Goal: Task Accomplishment & Management: Contribute content

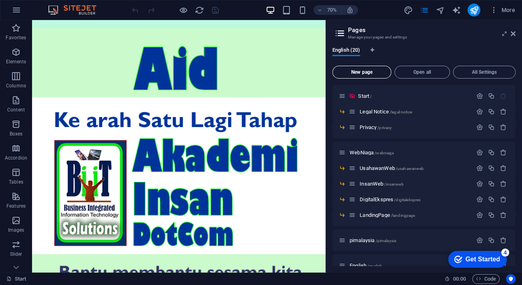
click at [366, 72] on span "New page" at bounding box center [362, 72] width 52 height 5
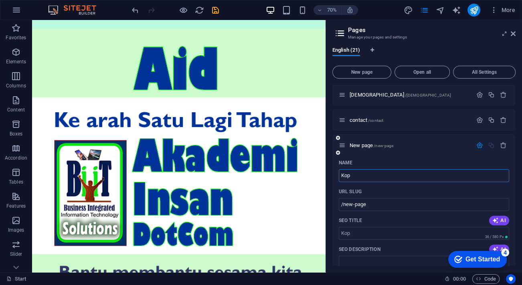
type input "Kopi"
type input "/kop"
type input "Kopi"
type input "/kopi"
type input "Kopidelima"
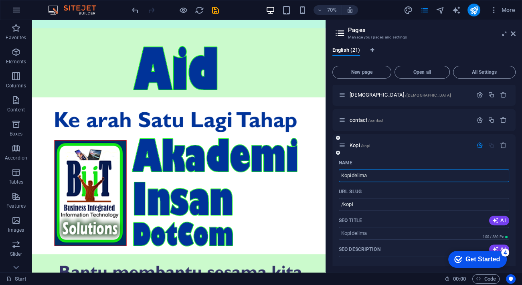
type input "/kopidelima"
type input "Kopidelima"
click at [354, 204] on input "/kopidelima" at bounding box center [424, 204] width 170 height 13
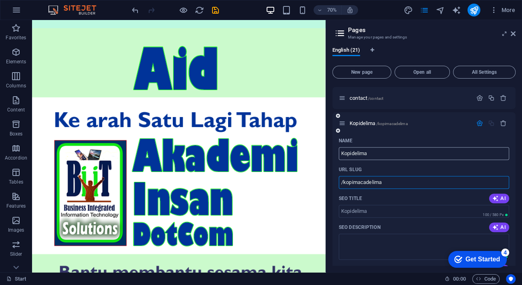
scroll to position [364, 0]
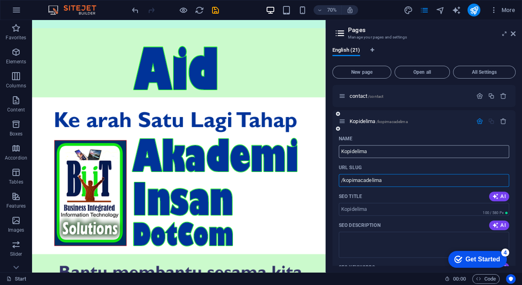
type input "/kopimacadelima"
click at [351, 150] on input "Kopidelima" at bounding box center [424, 151] width 170 height 13
click at [355, 150] on input "Kopidelima" at bounding box center [424, 151] width 170 height 13
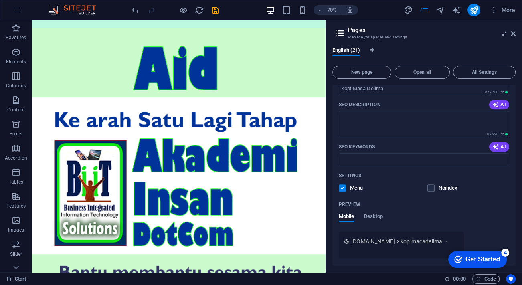
scroll to position [513, 0]
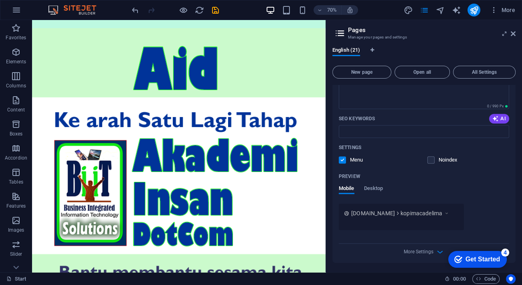
type input "Kopi Maca Delima"
click at [507, 250] on div "4" at bounding box center [505, 253] width 8 height 8
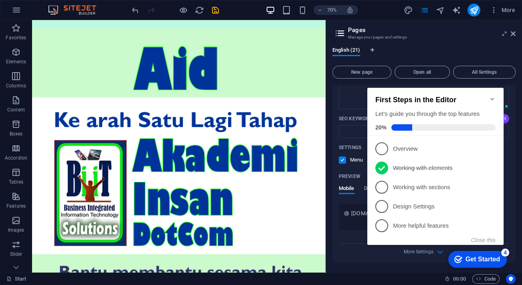
click at [489, 97] on icon "Minimize checklist" at bounding box center [492, 99] width 6 height 6
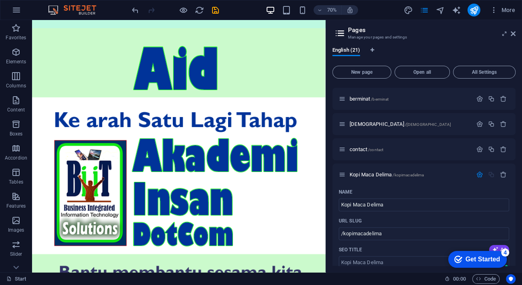
scroll to position [331, 0]
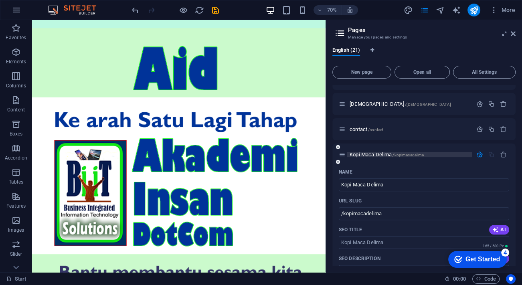
click at [349, 155] on div "Kopi Maca Delima /kopimacadelima" at bounding box center [409, 154] width 125 height 5
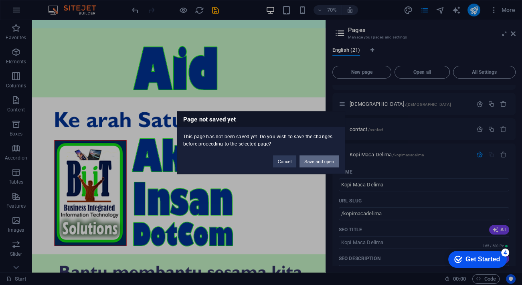
click at [323, 160] on button "Save and open" at bounding box center [318, 161] width 39 height 12
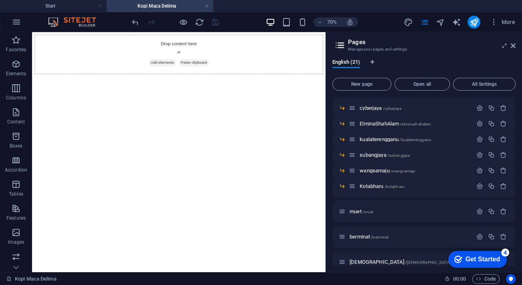
scroll to position [0, 0]
click at [202, 95] on html "Drop content here or Add elements Paste clipboard" at bounding box center [241, 63] width 419 height 63
click at [22, 67] on span "Elements" at bounding box center [16, 68] width 32 height 19
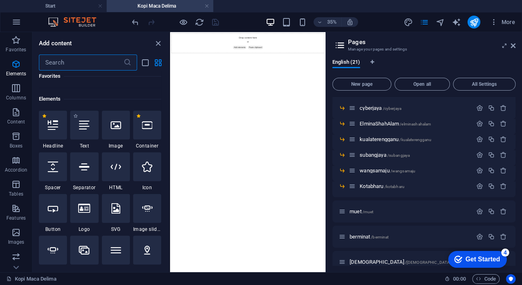
scroll to position [85, 0]
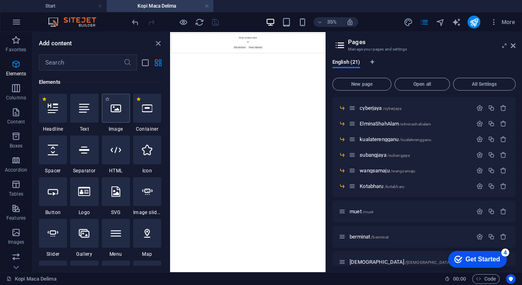
click at [117, 111] on icon at bounding box center [116, 108] width 10 height 10
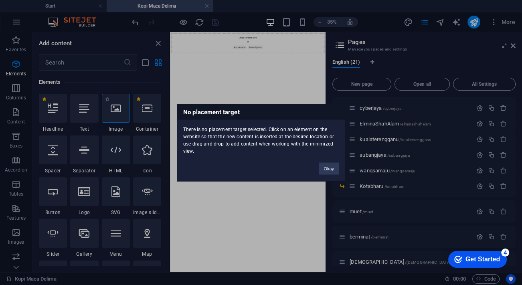
click at [117, 111] on div "No placement target There is no placement target selected. Click on an element …" at bounding box center [261, 142] width 522 height 285
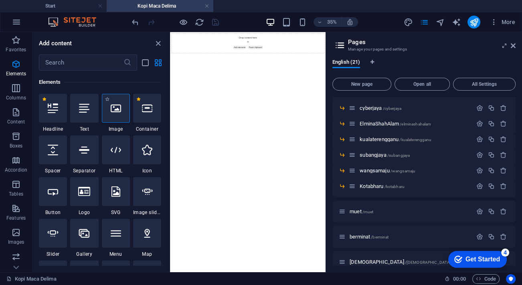
click at [117, 111] on icon at bounding box center [116, 108] width 10 height 10
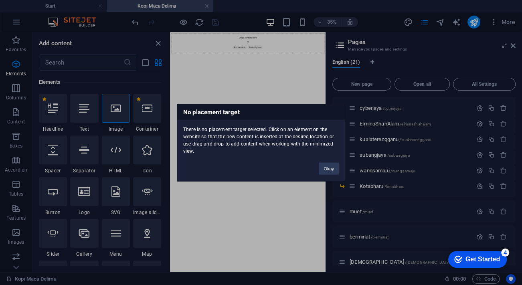
click at [221, 51] on div "No placement target There is no placement target selected. Click on an element …" at bounding box center [261, 142] width 522 height 285
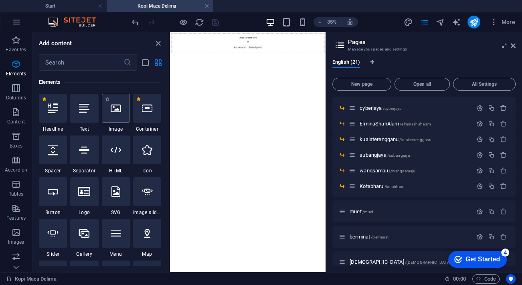
click at [419, 86] on div "Drop content here or Add elements Paste clipboard" at bounding box center [392, 63] width 438 height 57
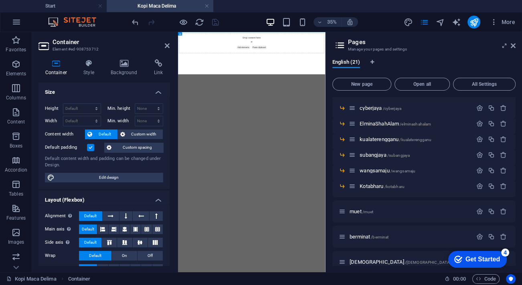
click at [364, 92] on div "Drop content here or Add elements Paste clipboard" at bounding box center [388, 63] width 415 height 57
click at [13, 92] on icon "button" at bounding box center [16, 88] width 10 height 10
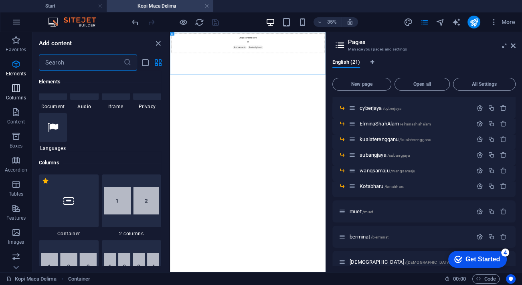
scroll to position [397, 0]
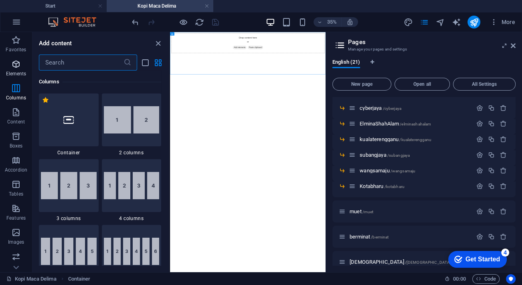
click at [19, 61] on icon "button" at bounding box center [16, 64] width 10 height 10
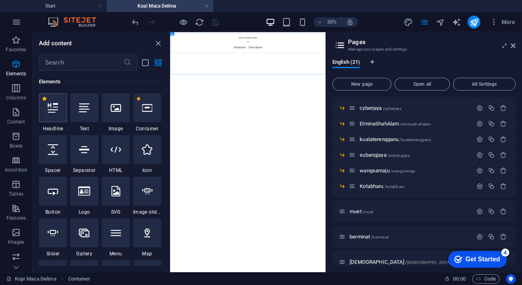
scroll to position [85, 0]
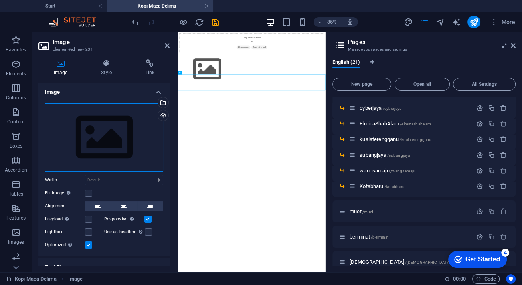
click at [113, 139] on div "Drag files here, click to choose files or select files from Files or our free s…" at bounding box center [104, 137] width 118 height 68
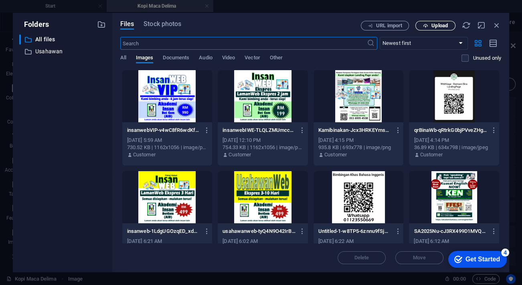
click at [437, 25] on span "Upload" at bounding box center [439, 25] width 16 height 5
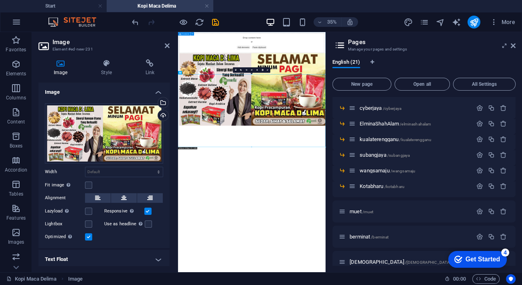
click at [439, 76] on div "Drop content here or Add elements Paste clipboard" at bounding box center [388, 63] width 415 height 57
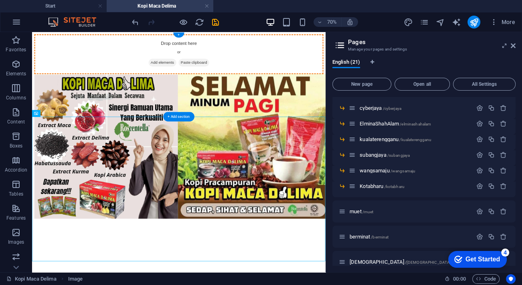
drag, startPoint x: 271, startPoint y: 182, endPoint x: 277, endPoint y: 79, distance: 103.6
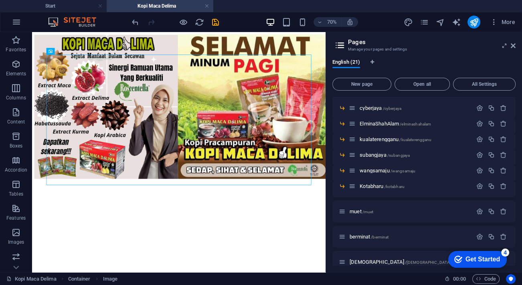
click at [327, 247] on html at bounding box center [241, 139] width 419 height 214
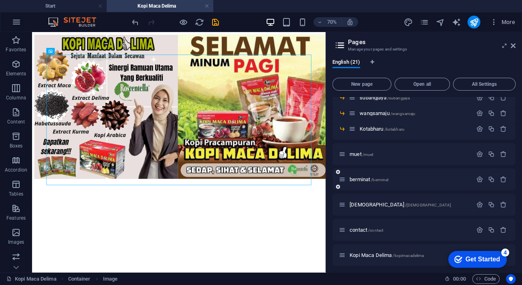
scroll to position [246, 0]
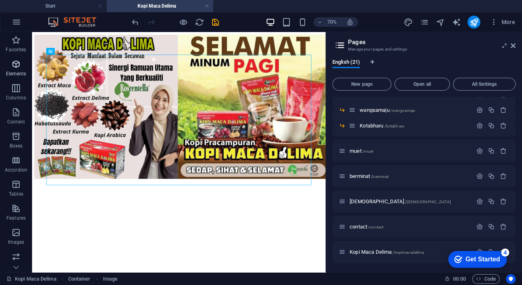
click at [20, 66] on icon "button" at bounding box center [16, 64] width 10 height 10
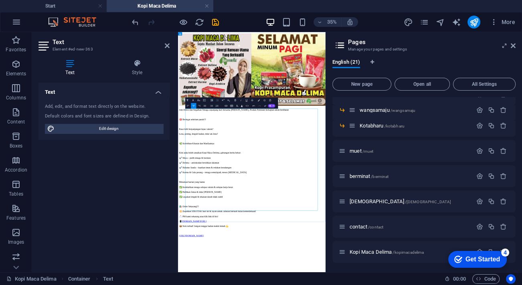
scroll to position [7333, 1]
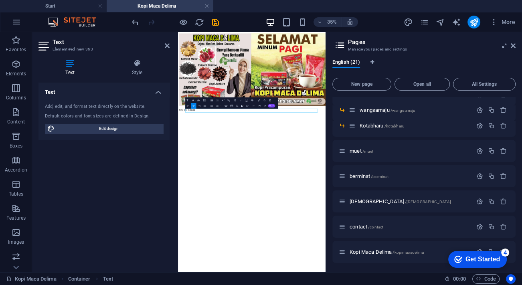
click at [414, 264] on html "New text element Jom Detox dan Segarkan Tenaga sepanjang hari bersama [PERSON_N…" at bounding box center [388, 148] width 421 height 232
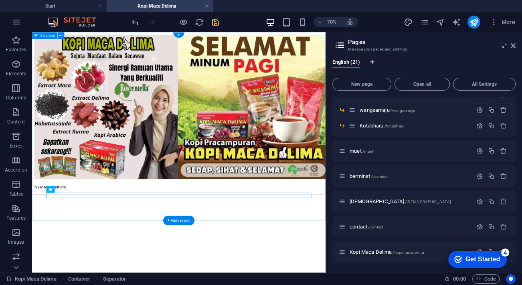
click at [243, 265] on div "New text element" at bounding box center [241, 149] width 413 height 229
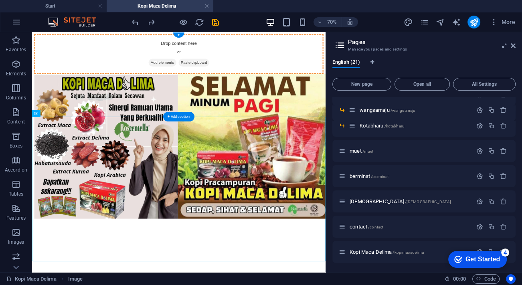
drag, startPoint x: 270, startPoint y: 200, endPoint x: 263, endPoint y: 93, distance: 106.4
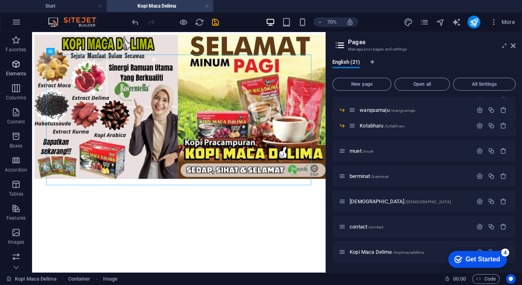
click at [17, 69] on span "Elements" at bounding box center [16, 68] width 32 height 19
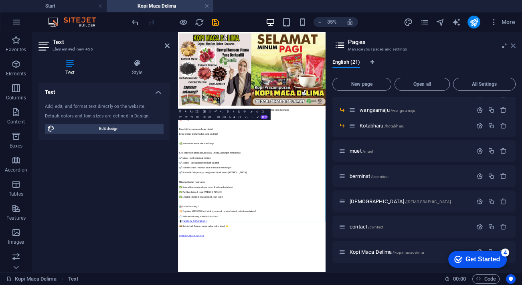
drag, startPoint x: 513, startPoint y: 43, endPoint x: 391, endPoint y: 16, distance: 125.2
click at [0, 0] on icon at bounding box center [0, 0] width 0 height 0
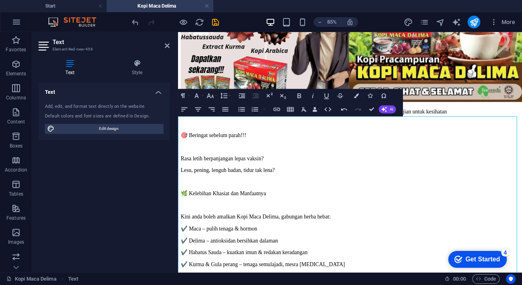
scroll to position [182, 0]
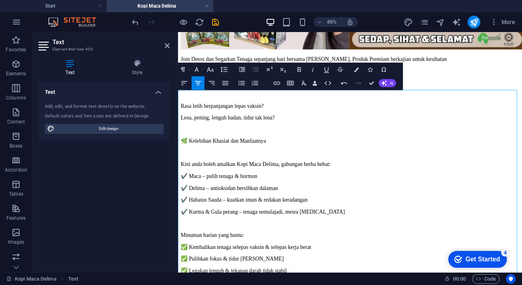
click at [409, 109] on p at bounding box center [380, 105] width 398 height 7
click at [360, 71] on button "Colors" at bounding box center [356, 70] width 13 height 14
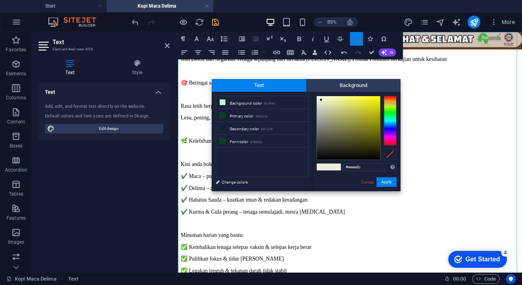
scroll to position [250, 0]
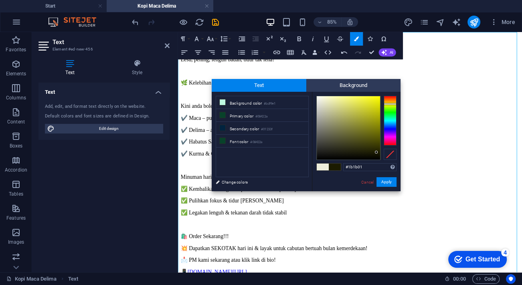
click at [376, 152] on div at bounding box center [348, 127] width 63 height 63
click at [249, 139] on li "Font color #08422a" at bounding box center [262, 141] width 92 height 13
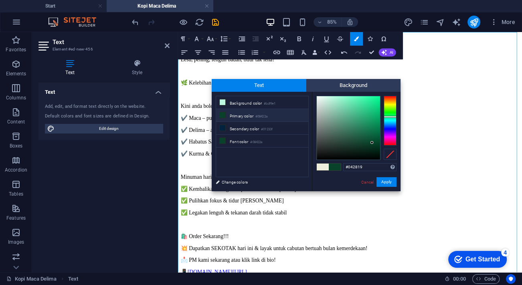
click at [373, 149] on div at bounding box center [348, 127] width 63 height 63
click at [391, 98] on div at bounding box center [390, 121] width 13 height 50
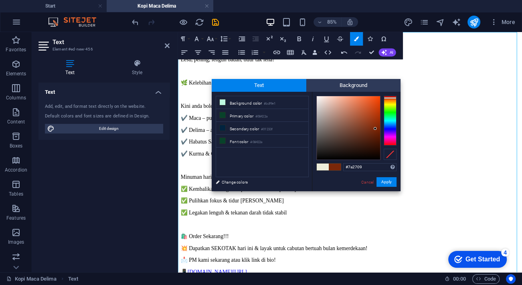
click at [375, 129] on div at bounding box center [348, 127] width 63 height 63
click at [390, 183] on button "Apply" at bounding box center [386, 182] width 20 height 10
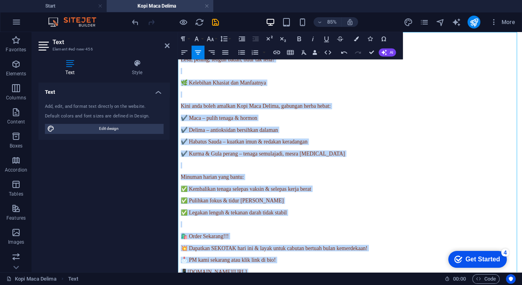
click at [235, 190] on p at bounding box center [380, 189] width 398 height 7
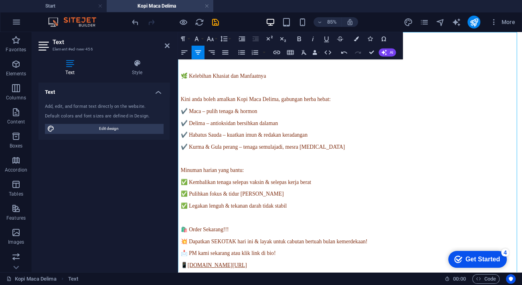
scroll to position [260, 0]
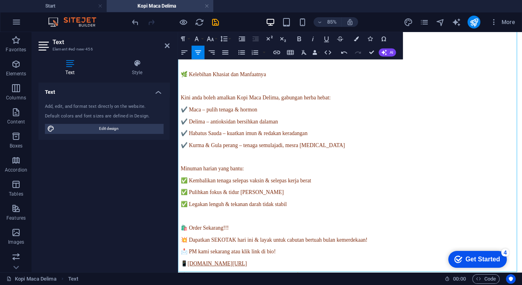
drag, startPoint x: 437, startPoint y: 307, endPoint x: 350, endPoint y: 145, distance: 184.2
click at [350, 145] on div "Jom Detox dan Segarkan Tenaga sepanjang hari bersama [PERSON_NAME], Produk Prem…" at bounding box center [380, 165] width 398 height 367
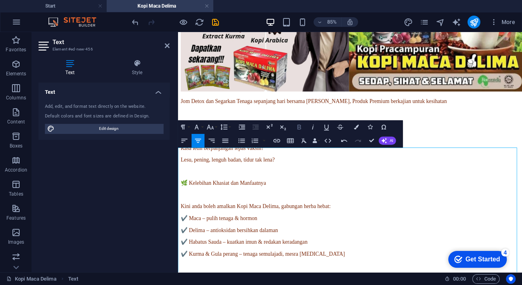
scroll to position [114, 0]
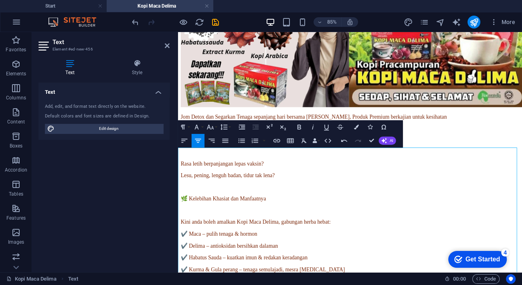
click at [196, 135] on p "Jom Detox dan Segarkan Tenaga sepanjang hari bersama [PERSON_NAME], Produk Prem…" at bounding box center [380, 131] width 398 height 7
click at [357, 130] on button "Colors" at bounding box center [356, 127] width 13 height 14
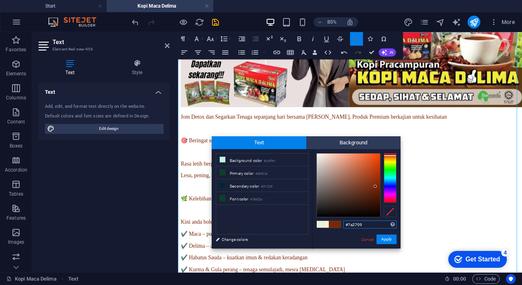
scroll to position [250, 0]
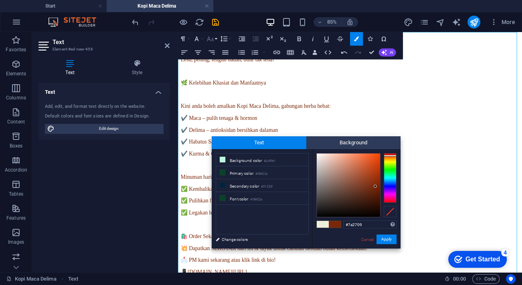
click at [213, 41] on icon "button" at bounding box center [210, 38] width 7 height 5
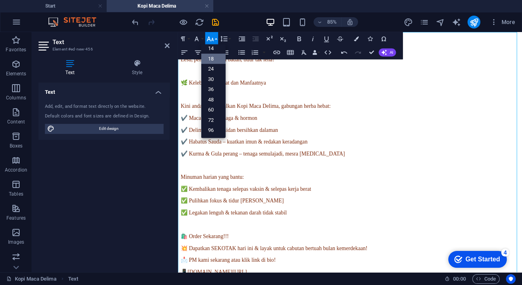
scroll to position [64, 0]
click at [217, 69] on link "24" at bounding box center [213, 69] width 24 height 10
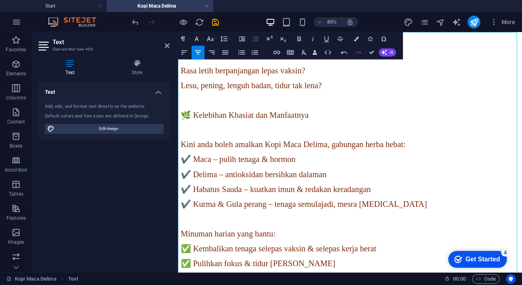
click at [406, 170] on span "Kini anda boleh amalkan Kopi Maca Delima, gabungan herba hebat:" at bounding box center [313, 164] width 265 height 10
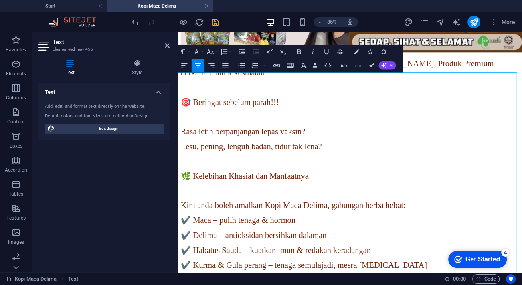
scroll to position [177, 0]
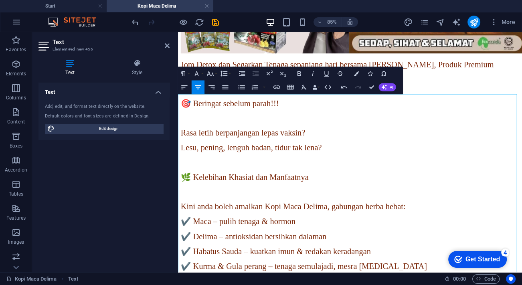
drag, startPoint x: 441, startPoint y: 128, endPoint x: 193, endPoint y: 114, distance: 248.1
click at [193, 87] on p "Jom Detox dan Segarkan Tenaga sepanjang hari bersama [PERSON_NAME], Produk Prem…" at bounding box center [380, 76] width 398 height 22
click at [214, 73] on icon "button" at bounding box center [210, 73] width 8 height 8
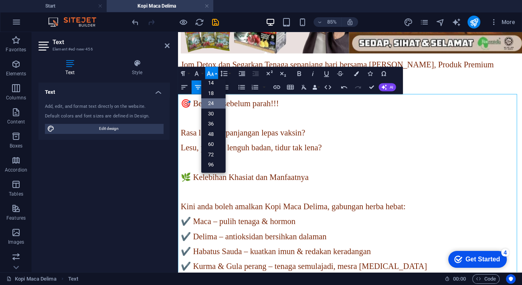
scroll to position [64, 0]
click at [216, 122] on link "36" at bounding box center [213, 124] width 24 height 10
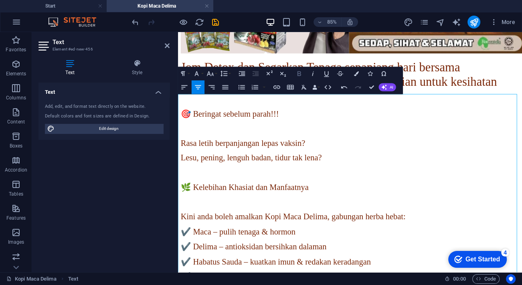
click at [297, 73] on icon "button" at bounding box center [299, 73] width 8 height 8
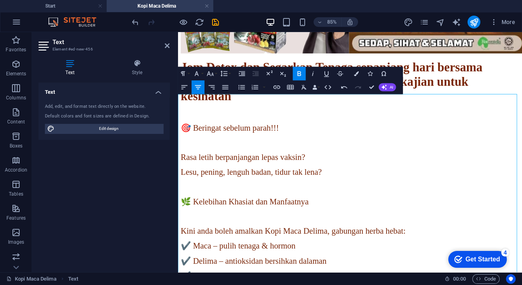
click at [453, 151] on p "🎯 Beringat sebelum parah!!!" at bounding box center [380, 144] width 398 height 11
drag, startPoint x: 455, startPoint y: 166, endPoint x: 295, endPoint y: 159, distance: 160.9
click at [302, 75] on icon "button" at bounding box center [299, 73] width 8 height 8
click at [465, 151] on p "🎯 Beringat sebelum parah!!!" at bounding box center [380, 144] width 398 height 11
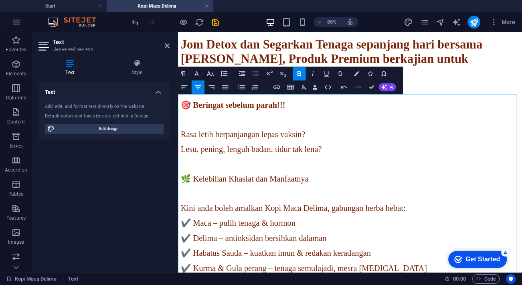
scroll to position [214, 0]
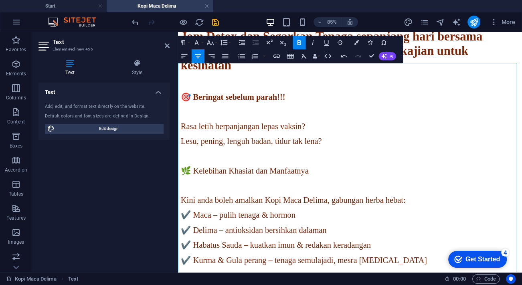
drag, startPoint x: 480, startPoint y: 201, endPoint x: 259, endPoint y: 155, distance: 225.3
click at [264, 201] on p "🌿 Kelebihan Khasiat dan Manfaatnya" at bounding box center [380, 195] width 398 height 11
click at [298, 42] on icon "button" at bounding box center [299, 42] width 4 height 5
click at [358, 44] on icon "button" at bounding box center [356, 42] width 5 height 5
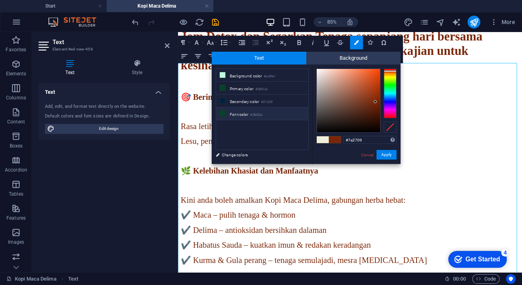
click at [258, 114] on small "#08422a" at bounding box center [256, 115] width 12 height 6
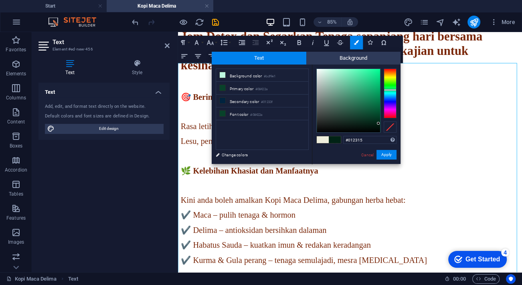
click at [378, 123] on div at bounding box center [348, 100] width 63 height 63
click at [393, 153] on button "Apply" at bounding box center [386, 155] width 20 height 10
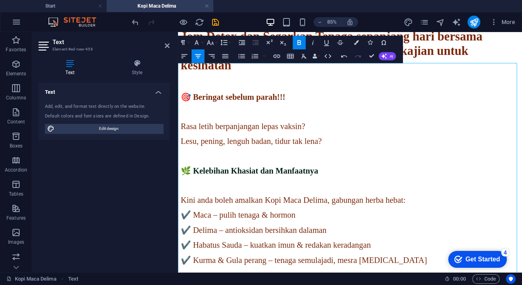
click at [514, 183] on p at bounding box center [380, 177] width 398 height 11
drag, startPoint x: 478, startPoint y: 129, endPoint x: 305, endPoint y: 108, distance: 173.7
click at [298, 114] on p "🎯 Beringat sebelum parah!!!" at bounding box center [380, 108] width 398 height 11
click at [358, 43] on icon "button" at bounding box center [356, 42] width 5 height 5
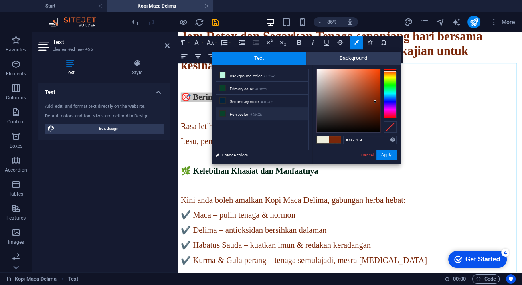
click at [235, 115] on li "Font color #08422a" at bounding box center [262, 113] width 92 height 13
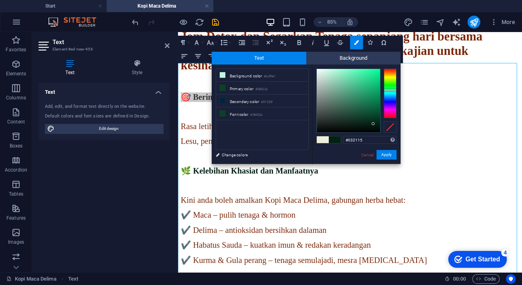
click at [373, 124] on div at bounding box center [348, 100] width 63 height 63
click at [383, 153] on button "Apply" at bounding box center [386, 155] width 20 height 10
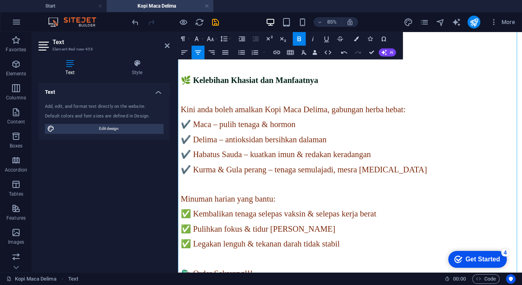
scroll to position [323, 0]
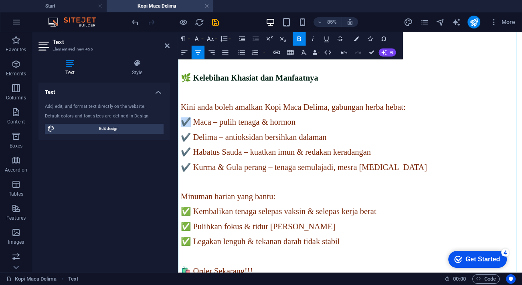
drag, startPoint x: 523, startPoint y: 126, endPoint x: 320, endPoint y: 135, distance: 203.0
click at [320, 135] on div "Jom Detox dan Segarkan Tenaga sepanjang hari bersama [PERSON_NAME], Produk Prem…" at bounding box center [380, 171] width 398 height 504
click at [446, 220] on p "Minuman harian yang bantu:" at bounding box center [380, 225] width 398 height 11
drag, startPoint x: 467, startPoint y: 205, endPoint x: 305, endPoint y: 175, distance: 164.4
click at [301, 220] on p "Minuman harian yang bantu:" at bounding box center [380, 225] width 398 height 11
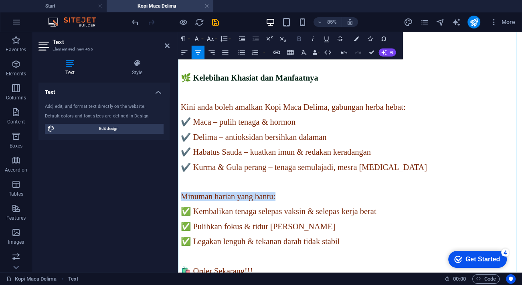
click at [297, 36] on icon "button" at bounding box center [299, 39] width 8 height 8
click at [358, 42] on button "Colors" at bounding box center [356, 39] width 13 height 14
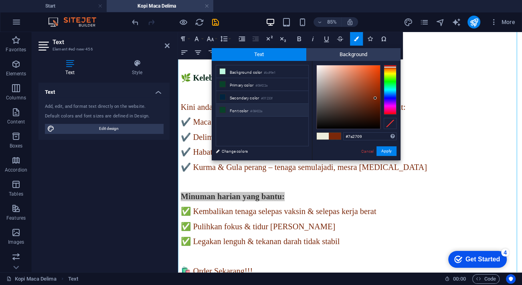
click at [253, 109] on small "#08422a" at bounding box center [256, 112] width 12 height 6
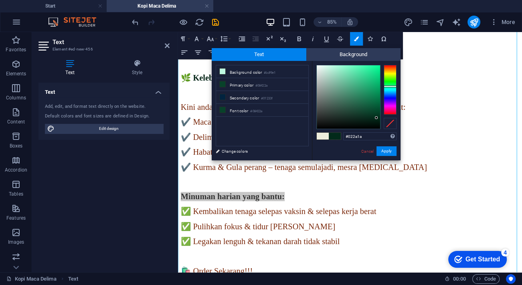
click at [376, 118] on div at bounding box center [348, 96] width 63 height 63
drag, startPoint x: 381, startPoint y: 151, endPoint x: 240, endPoint y: 139, distance: 141.9
click at [381, 151] on button "Apply" at bounding box center [386, 151] width 20 height 10
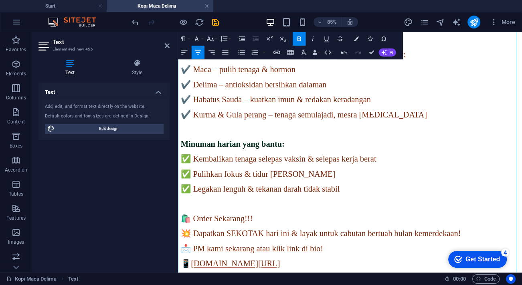
scroll to position [386, 0]
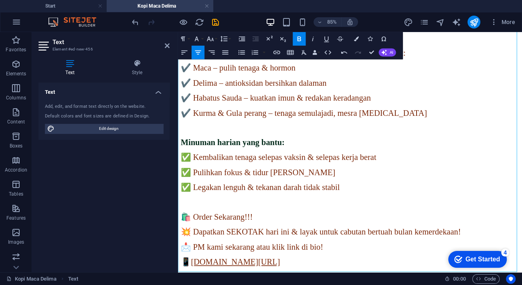
click at [439, 227] on p at bounding box center [380, 232] width 398 height 11
drag, startPoint x: 441, startPoint y: 219, endPoint x: 298, endPoint y: 222, distance: 142.7
click at [298, 244] on p "🛍️ Order Sekarang!!!" at bounding box center [380, 249] width 398 height 11
click at [212, 39] on icon "button" at bounding box center [210, 38] width 7 height 5
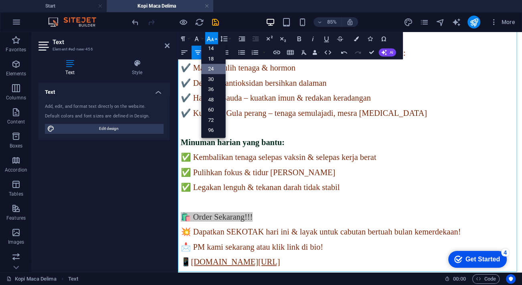
scroll to position [64, 0]
click at [217, 95] on link "48" at bounding box center [213, 100] width 24 height 10
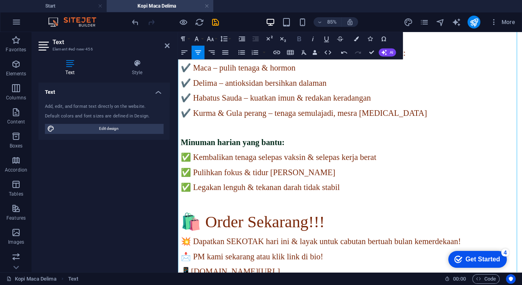
click at [300, 39] on icon "button" at bounding box center [299, 38] width 4 height 5
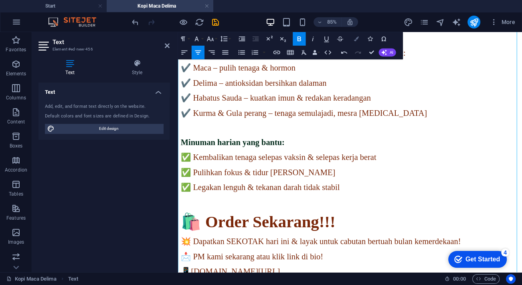
click at [356, 41] on icon "button" at bounding box center [356, 38] width 5 height 5
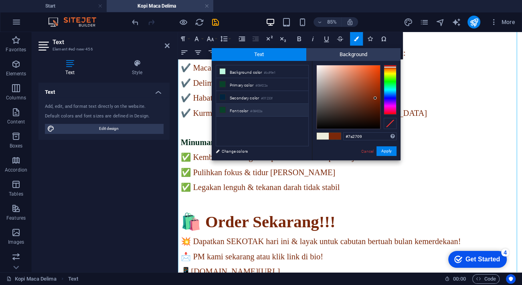
click at [263, 107] on li "Font color #08422a" at bounding box center [262, 110] width 92 height 13
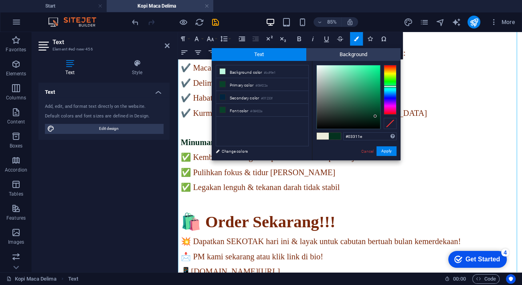
click at [375, 116] on div at bounding box center [348, 96] width 63 height 63
click at [250, 109] on li "Font color #08422a" at bounding box center [262, 110] width 92 height 13
type input "#063c26"
click at [373, 113] on div at bounding box center [348, 96] width 63 height 63
drag, startPoint x: 386, startPoint y: 150, endPoint x: 245, endPoint y: 139, distance: 141.2
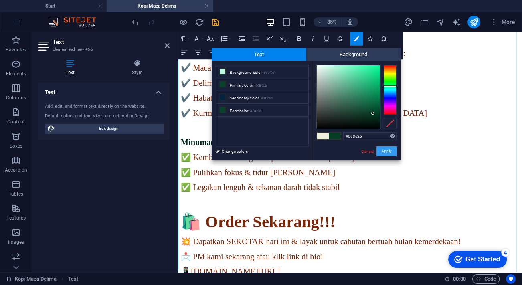
click at [386, 150] on button "Apply" at bounding box center [386, 151] width 20 height 10
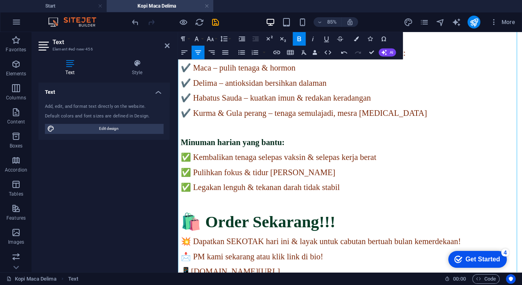
click at [423, 192] on p "✅ Pulihkan fokus & tidur [PERSON_NAME]" at bounding box center [380, 197] width 398 height 11
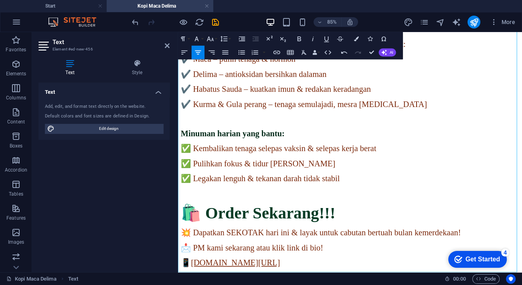
scroll to position [401, 0]
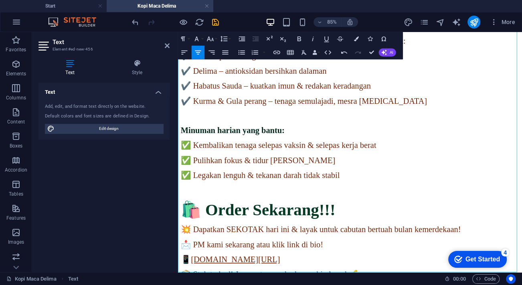
drag, startPoint x: 448, startPoint y: 303, endPoint x: 295, endPoint y: 307, distance: 152.4
copy span "[URL][DOMAIN_NAME]"
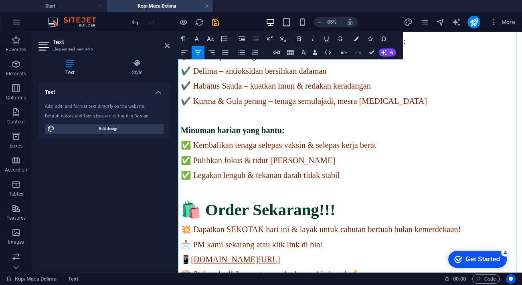
scroll to position [397, 0]
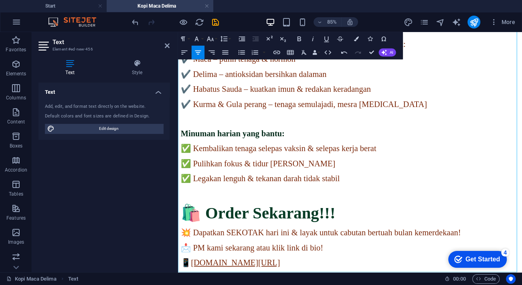
click at [17, 66] on icon "button" at bounding box center [16, 64] width 10 height 10
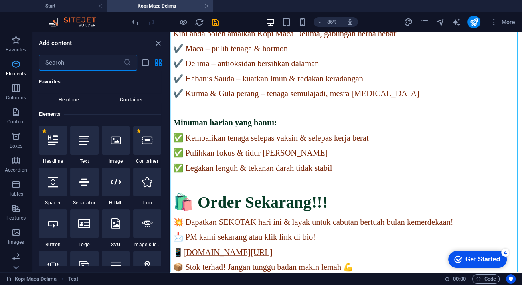
scroll to position [85, 0]
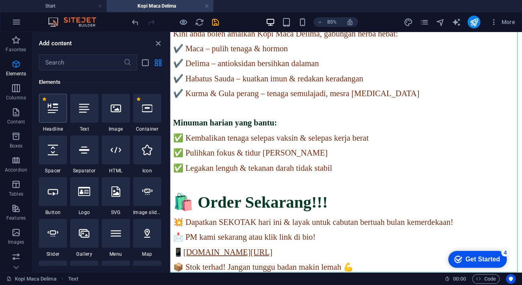
click at [53, 111] on icon at bounding box center [53, 108] width 10 height 10
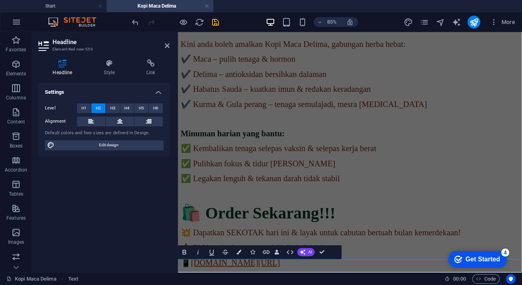
scroll to position [413, 0]
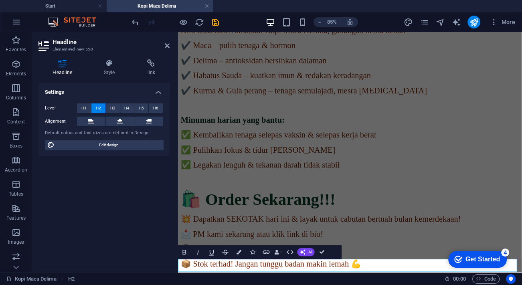
click at [147, 64] on icon at bounding box center [150, 63] width 37 height 8
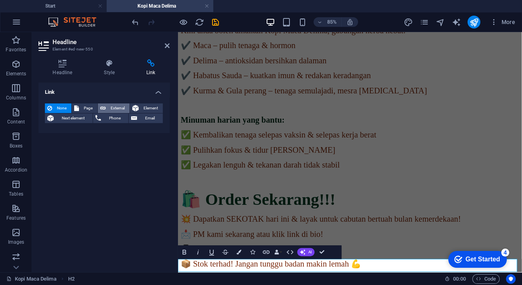
click at [117, 104] on span "External" at bounding box center [117, 108] width 19 height 10
select select "blank"
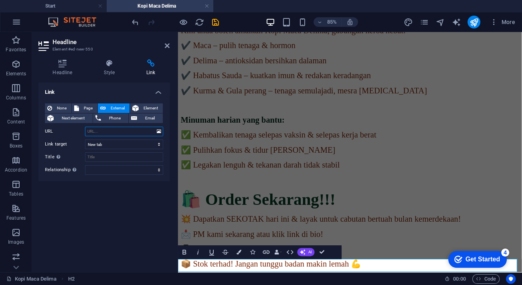
paste input "[URL][DOMAIN_NAME]"
type input "[URL][DOMAIN_NAME]"
click at [120, 206] on div "Link None Page External Element Next element Phone Email Page Start -- Legal No…" at bounding box center [103, 174] width 131 height 183
click at [214, 23] on icon "save" at bounding box center [215, 22] width 9 height 9
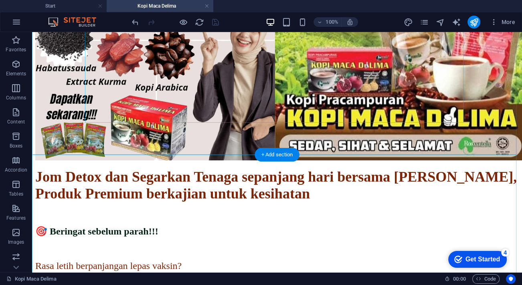
scroll to position [146, 0]
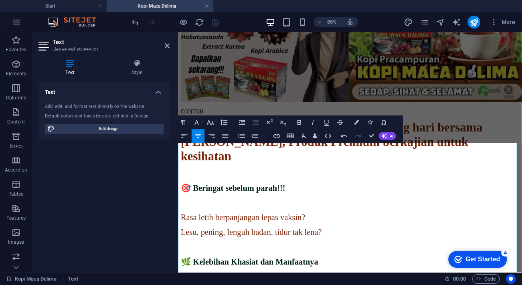
scroll to position [131, 0]
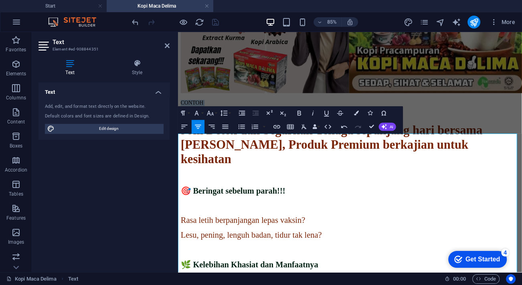
drag, startPoint x: 443, startPoint y: 168, endPoint x: 345, endPoint y: 156, distance: 98.6
click at [359, 114] on button "Colors" at bounding box center [356, 114] width 13 height 14
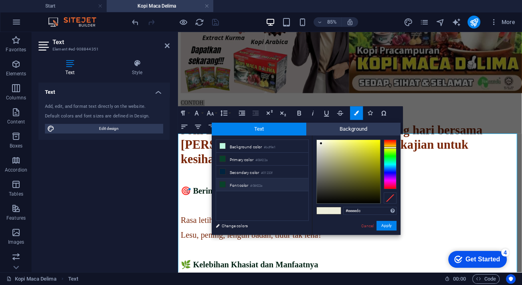
click at [247, 183] on li "Font color #08422a" at bounding box center [262, 184] width 92 height 13
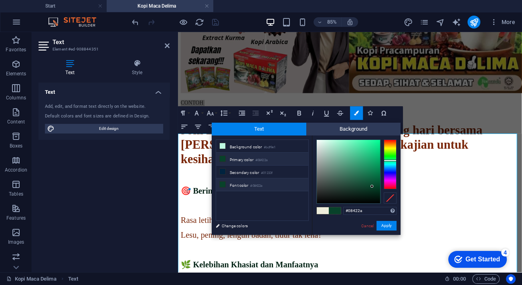
click at [230, 184] on li "Font color #08422a" at bounding box center [262, 184] width 92 height 13
type input "#032316"
click at [374, 194] on div at bounding box center [348, 171] width 63 height 63
click at [384, 224] on button "Apply" at bounding box center [386, 226] width 20 height 10
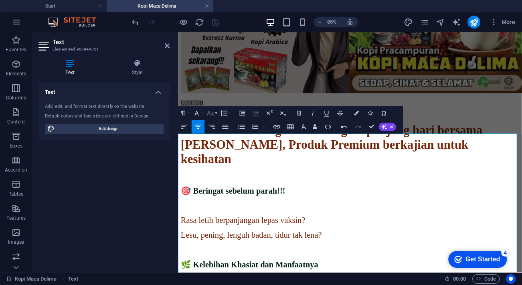
click at [216, 116] on button "Font Size" at bounding box center [211, 114] width 13 height 14
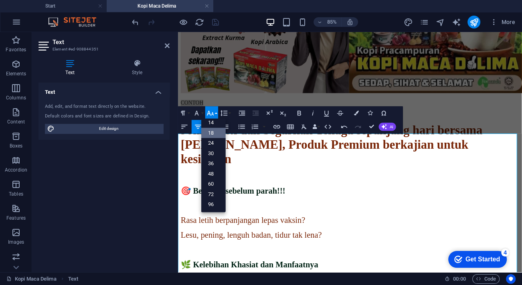
scroll to position [64, 0]
click at [217, 163] on link "36" at bounding box center [213, 164] width 24 height 10
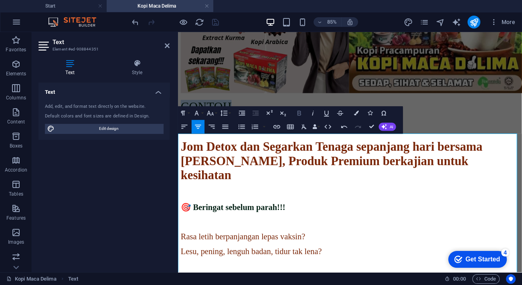
click at [297, 115] on icon "button" at bounding box center [299, 113] width 8 height 8
click at [380, 208] on strong "Jom Detox dan Segarkan Tenaga sepanjang hari bersama [PERSON_NAME], Produk Prem…" at bounding box center [358, 184] width 355 height 50
click at [505, 152] on p "BELUM SIAP SEPENUHNYA" at bounding box center [380, 143] width 398 height 17
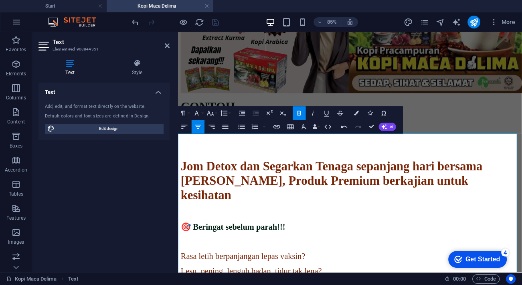
click at [245, 128] on strong "CONTOH" at bounding box center [213, 120] width 64 height 16
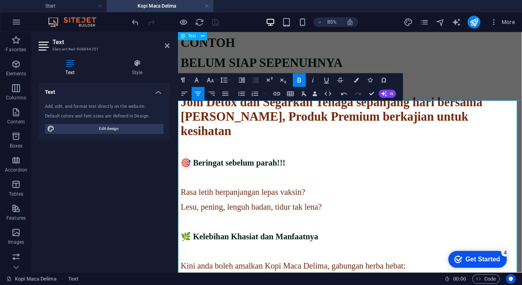
scroll to position [69, 0]
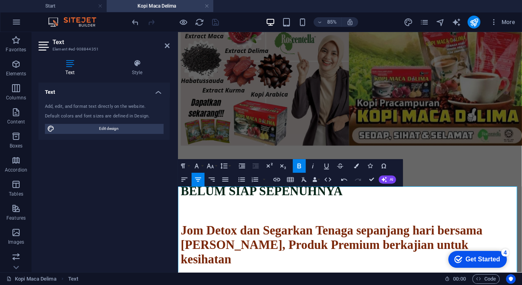
click at [298, 204] on p "CONTOH" at bounding box center [380, 196] width 398 height 17
click at [269, 84] on figure at bounding box center [380, 67] width 398 height 201
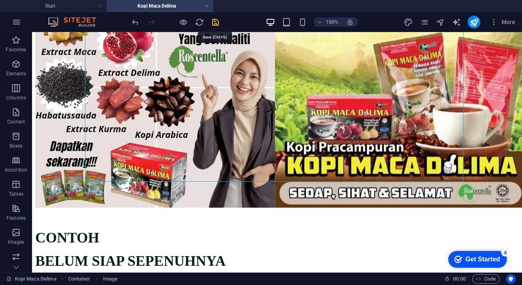
click at [214, 21] on icon "save" at bounding box center [215, 22] width 9 height 9
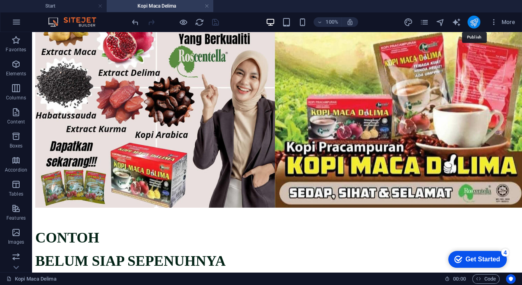
click at [474, 23] on icon "publish" at bounding box center [473, 22] width 9 height 9
